Goal: Task Accomplishment & Management: Manage account settings

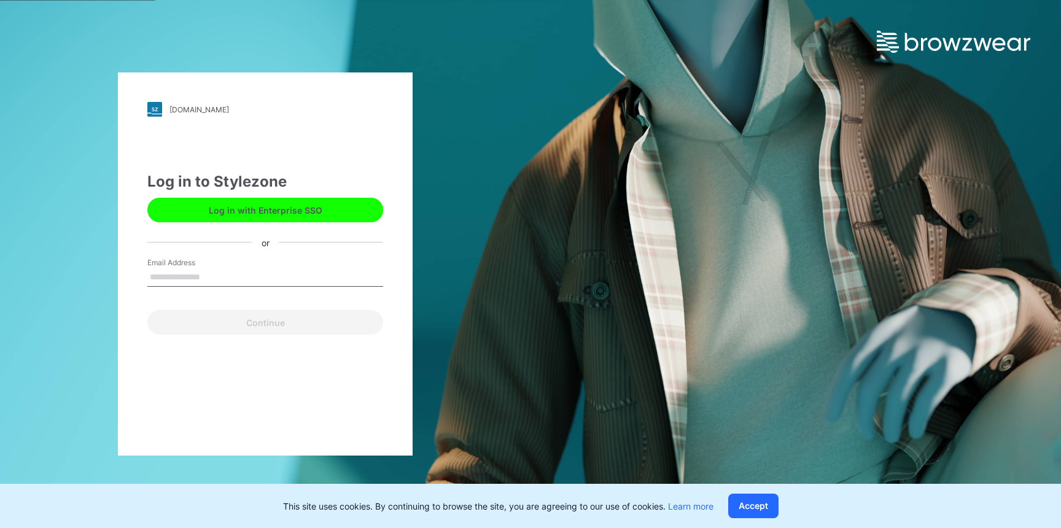
click at [267, 271] on input "Email Address" at bounding box center [265, 277] width 236 height 18
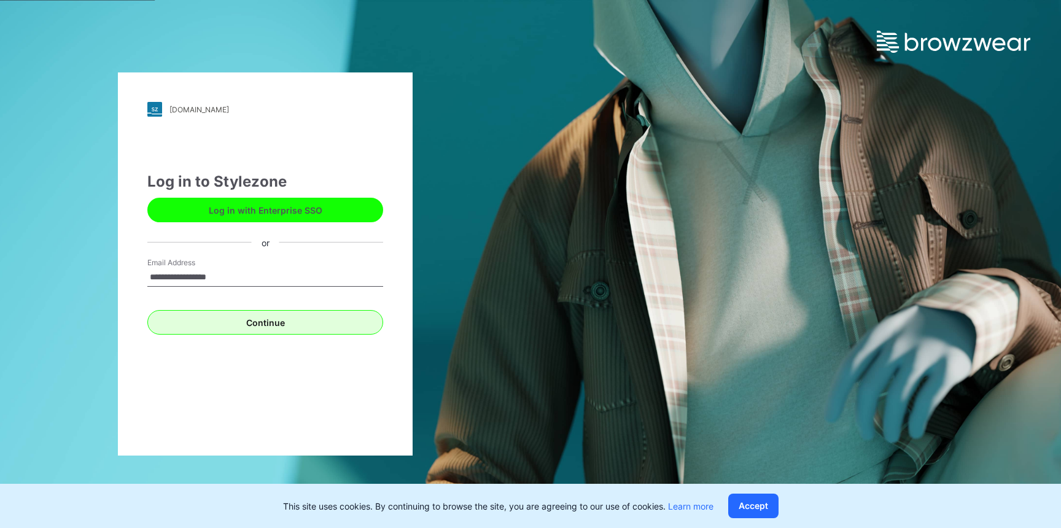
type input "**********"
click at [281, 324] on button "Continue" at bounding box center [265, 322] width 236 height 25
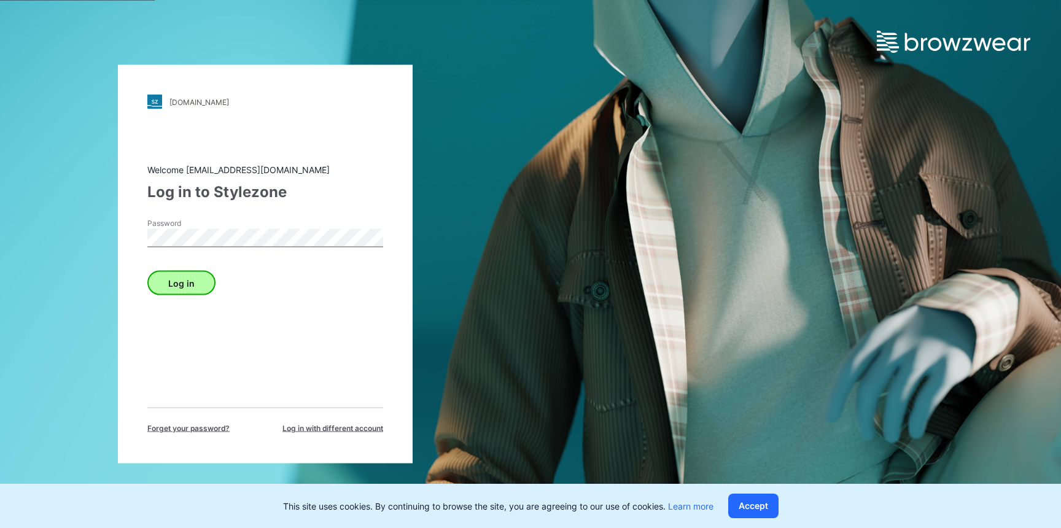
click at [170, 283] on button "Log in" at bounding box center [181, 283] width 68 height 25
click at [203, 279] on button "Log in" at bounding box center [181, 283] width 68 height 25
click at [200, 285] on button "Log in" at bounding box center [181, 283] width 68 height 25
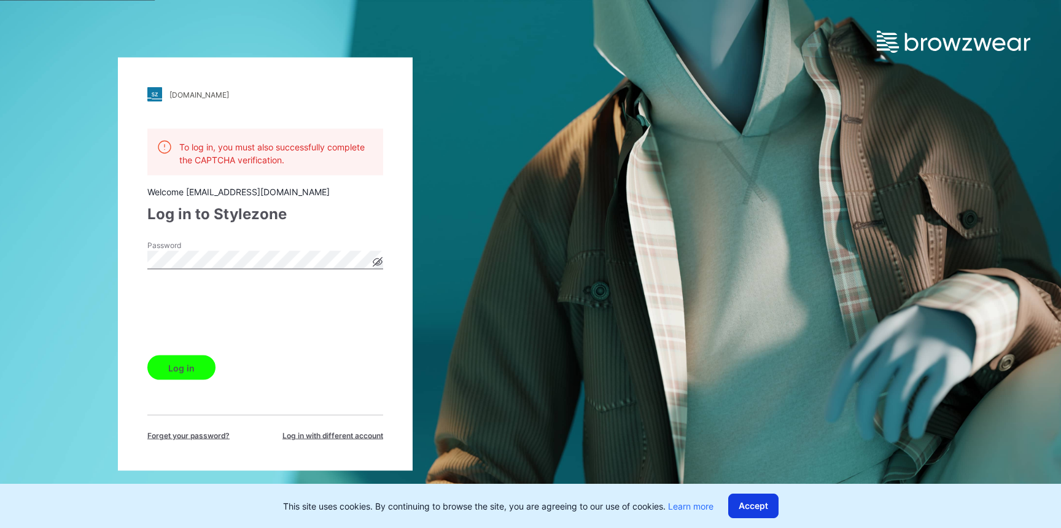
click at [765, 515] on button "Accept" at bounding box center [753, 506] width 50 height 25
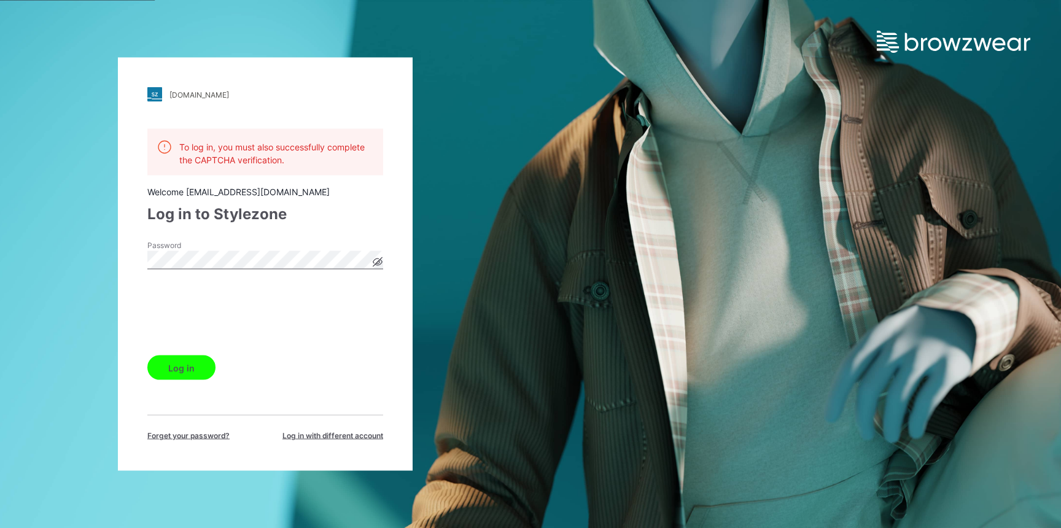
click at [309, 439] on span "Log in with different account" at bounding box center [333, 436] width 101 height 11
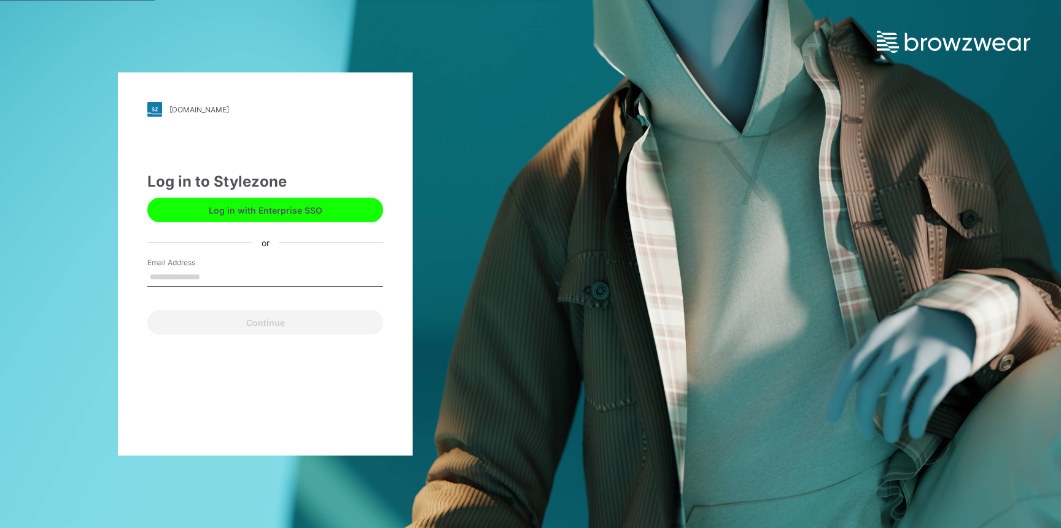
click at [225, 273] on input "Email Address" at bounding box center [265, 277] width 236 height 18
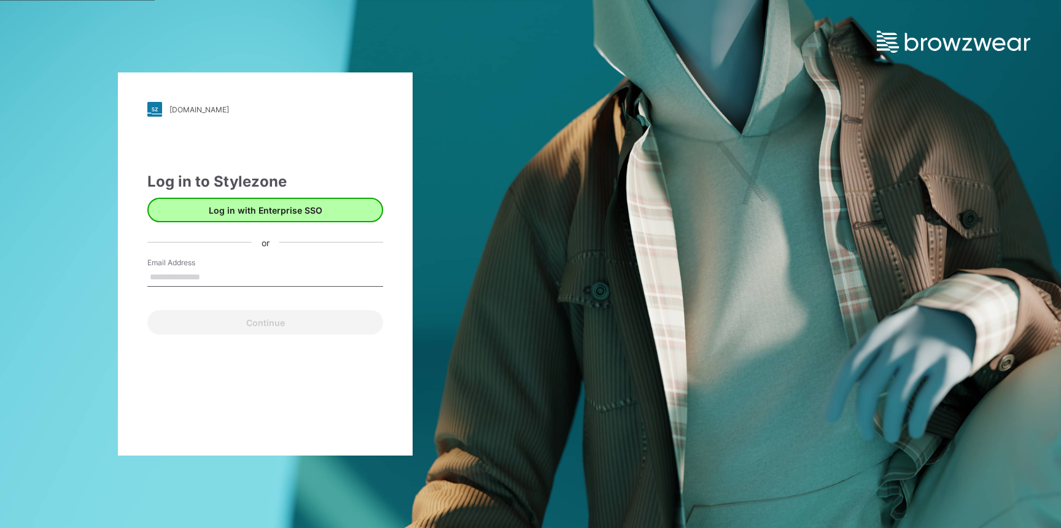
click at [260, 212] on button "Log in with Enterprise SSO" at bounding box center [265, 210] width 236 height 25
click at [319, 215] on button "Log in with Enterprise SSO" at bounding box center [265, 210] width 236 height 25
